Goal: Task Accomplishment & Management: Manage account settings

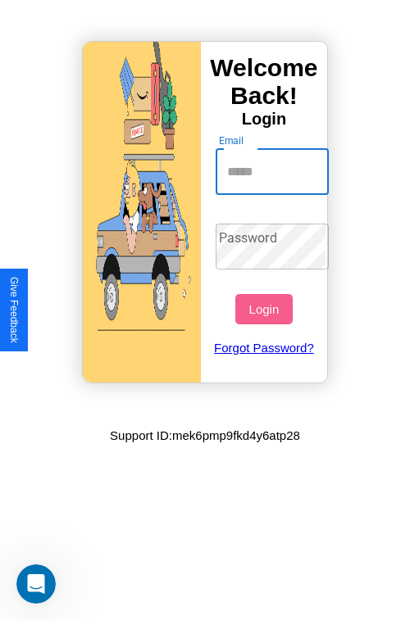
click at [274, 171] on input "Email" at bounding box center [272, 172] width 114 height 46
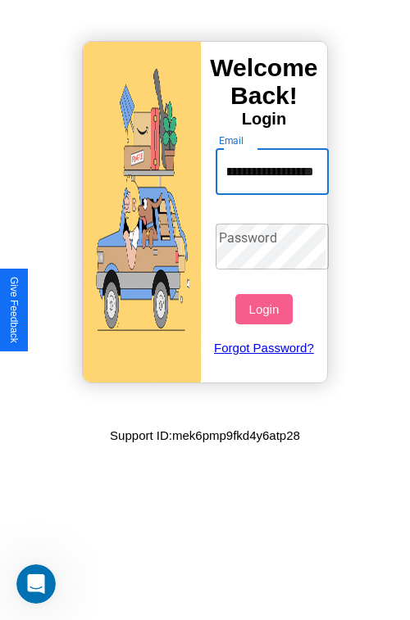
scroll to position [0, 66]
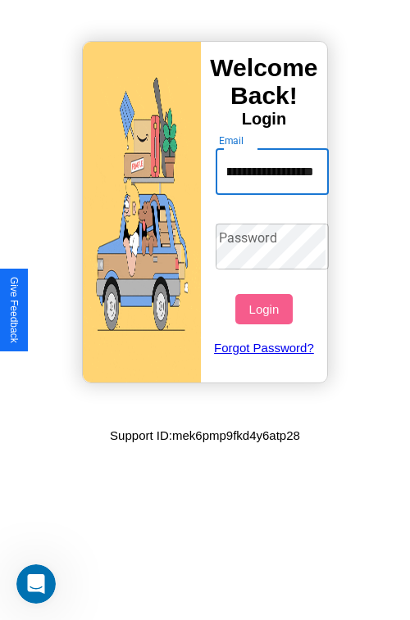
type input "**********"
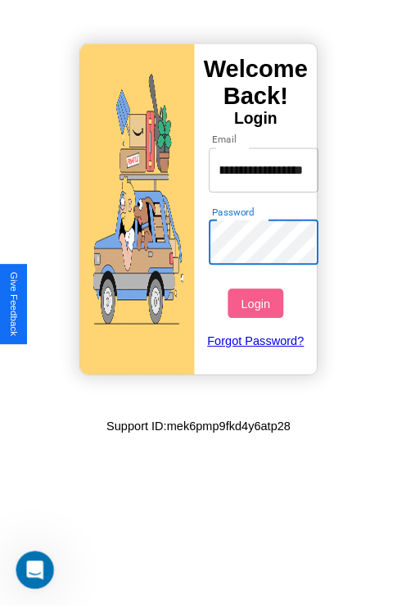
scroll to position [0, 0]
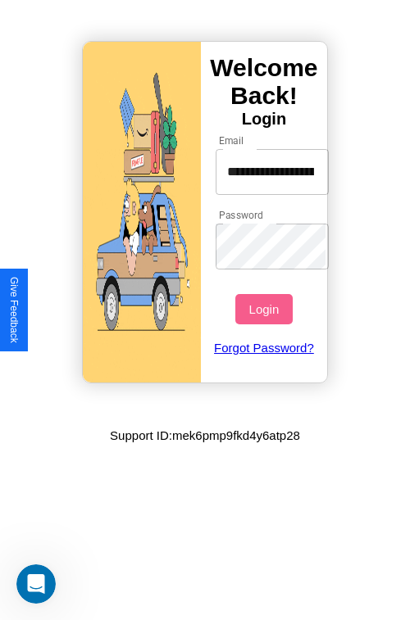
click at [265, 309] on button "Login" at bounding box center [263, 309] width 57 height 30
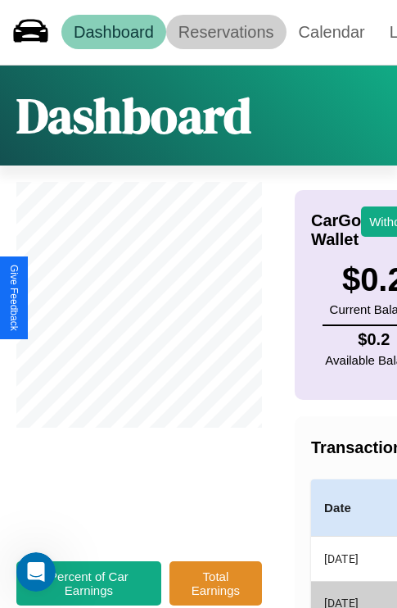
click at [226, 32] on link "Reservations" at bounding box center [226, 32] width 120 height 34
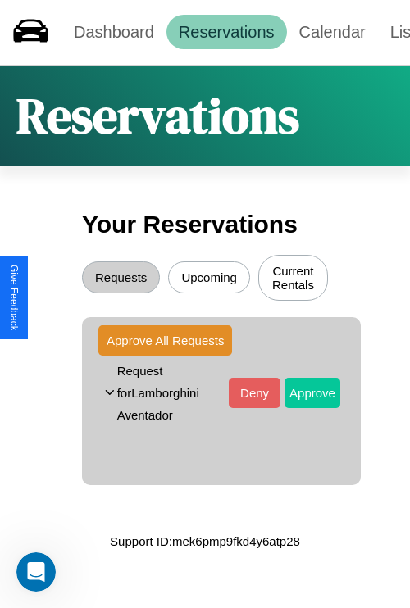
click at [300, 394] on button "Approve" at bounding box center [312, 393] width 56 height 30
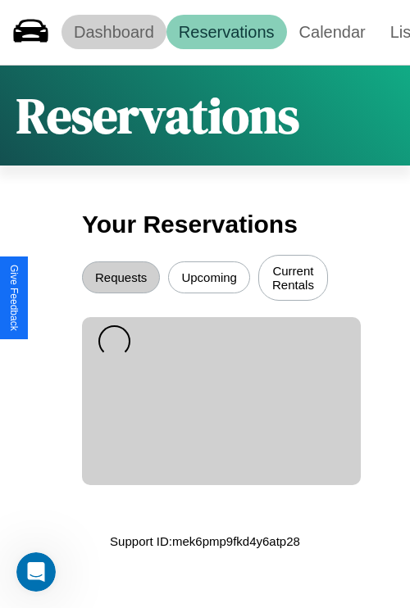
click at [113, 32] on link "Dashboard" at bounding box center [113, 32] width 105 height 34
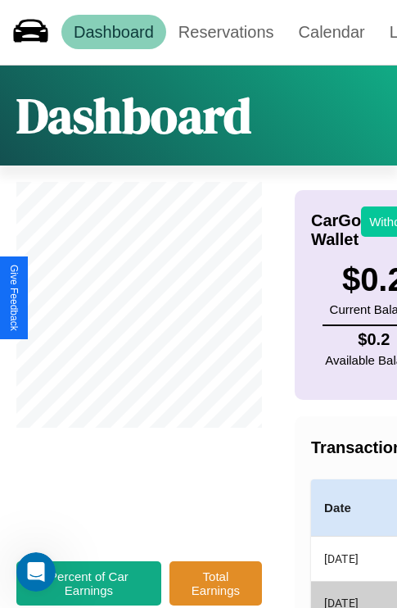
click at [385, 221] on button "Withdraw" at bounding box center [395, 221] width 68 height 30
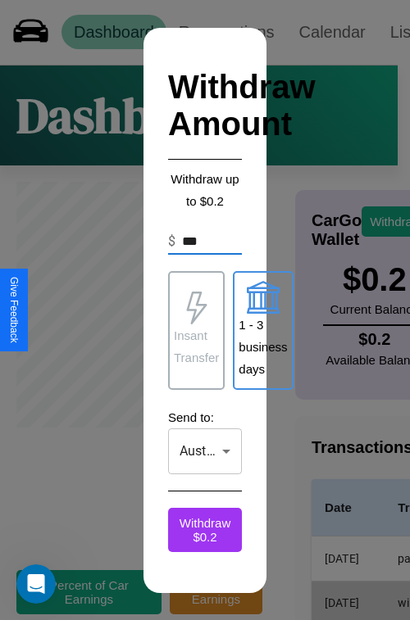
click at [196, 330] on p "Insant Transfer" at bounding box center [196, 346] width 45 height 44
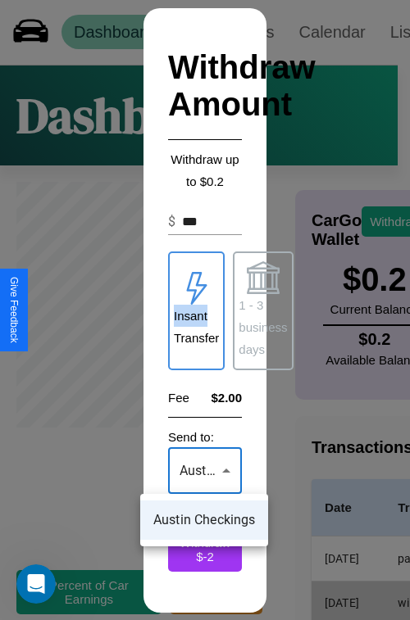
click at [205, 470] on div at bounding box center [205, 310] width 410 height 620
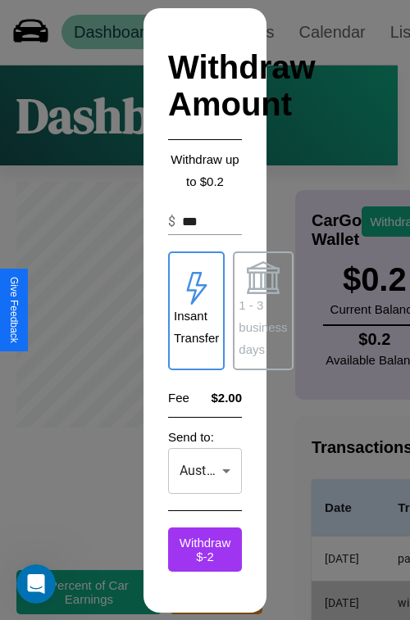
click div at bounding box center [205, 310] width 410 height 620
